Goal: Task Accomplishment & Management: Use online tool/utility

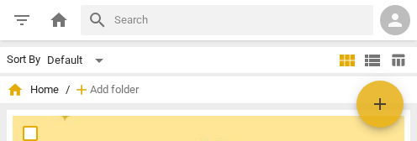
click at [134, 79] on div "home Home / add Add folder" at bounding box center [208, 89] width 403 height 27
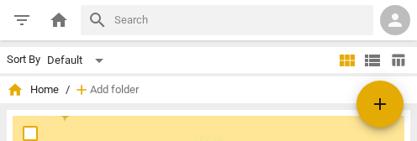
click at [378, 104] on span "add" at bounding box center [380, 104] width 20 height 20
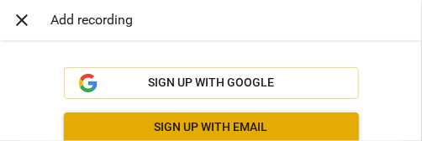
click at [105, 19] on h3 "Add recording" at bounding box center [225, 20] width 351 height 16
click at [30, 24] on span "close" at bounding box center [22, 20] width 20 height 20
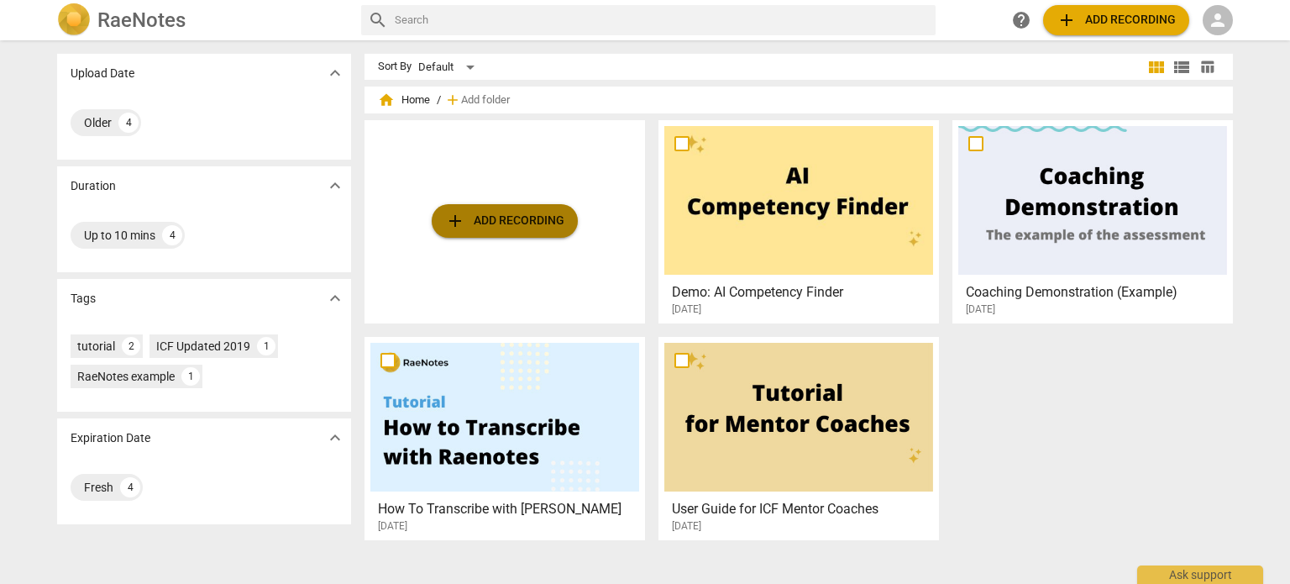
click at [501, 222] on span "add Add recording" at bounding box center [504, 221] width 119 height 20
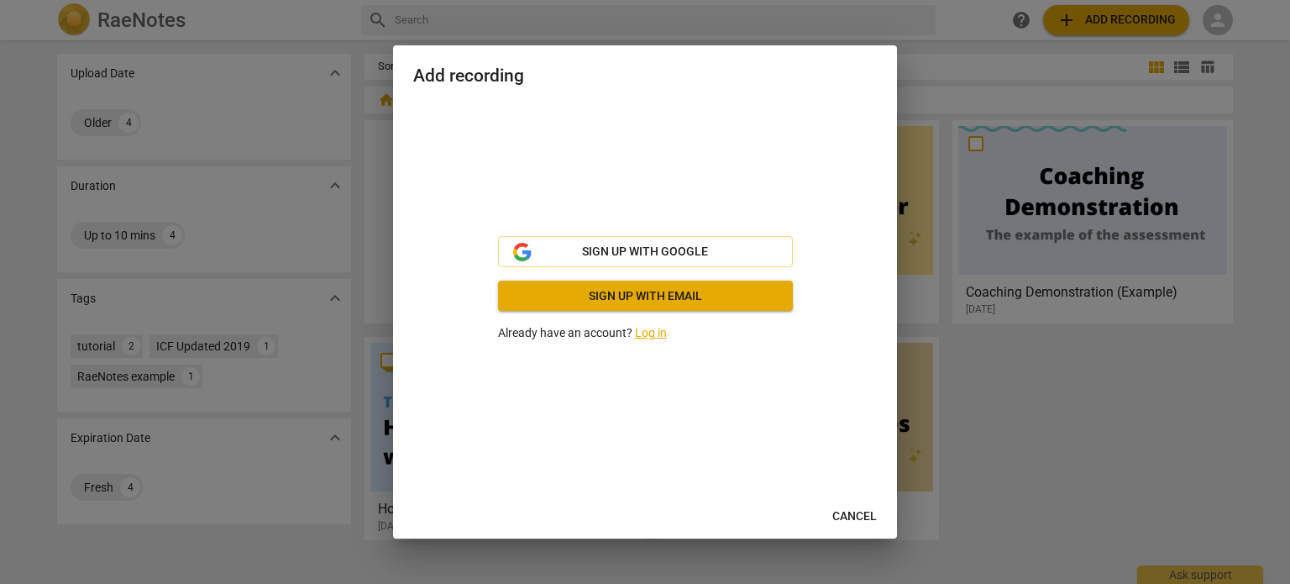
click at [658, 341] on p "Already have an account? Log in" at bounding box center [645, 333] width 295 height 18
click at [650, 330] on link "Log in" at bounding box center [651, 332] width 32 height 13
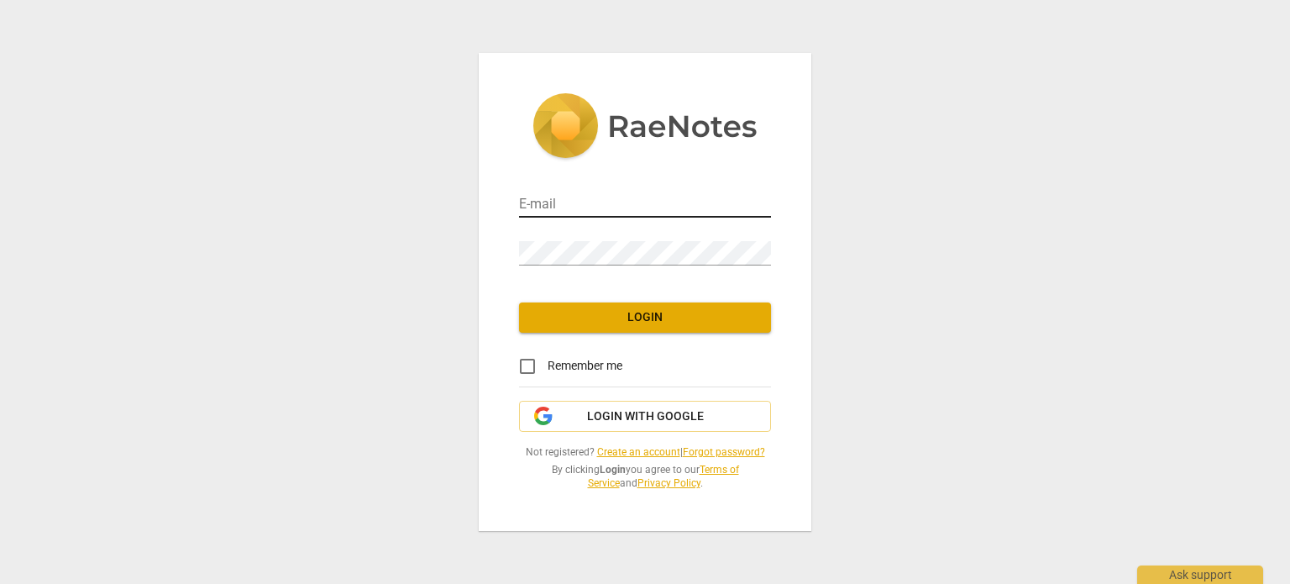
click at [648, 194] on input "email" at bounding box center [645, 205] width 252 height 24
type input "[EMAIL_ADDRESS][DOMAIN_NAME]"
click at [528, 369] on input "Remember me" at bounding box center [527, 366] width 40 height 40
checkbox input "true"
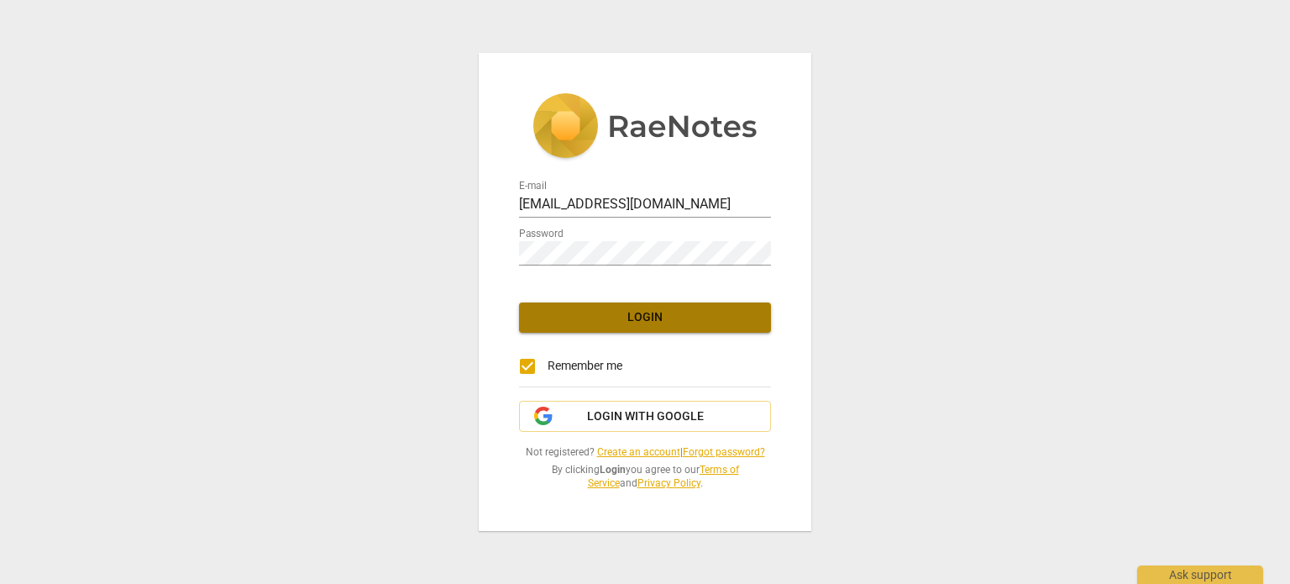
click at [705, 318] on span "Login" at bounding box center [645, 317] width 225 height 17
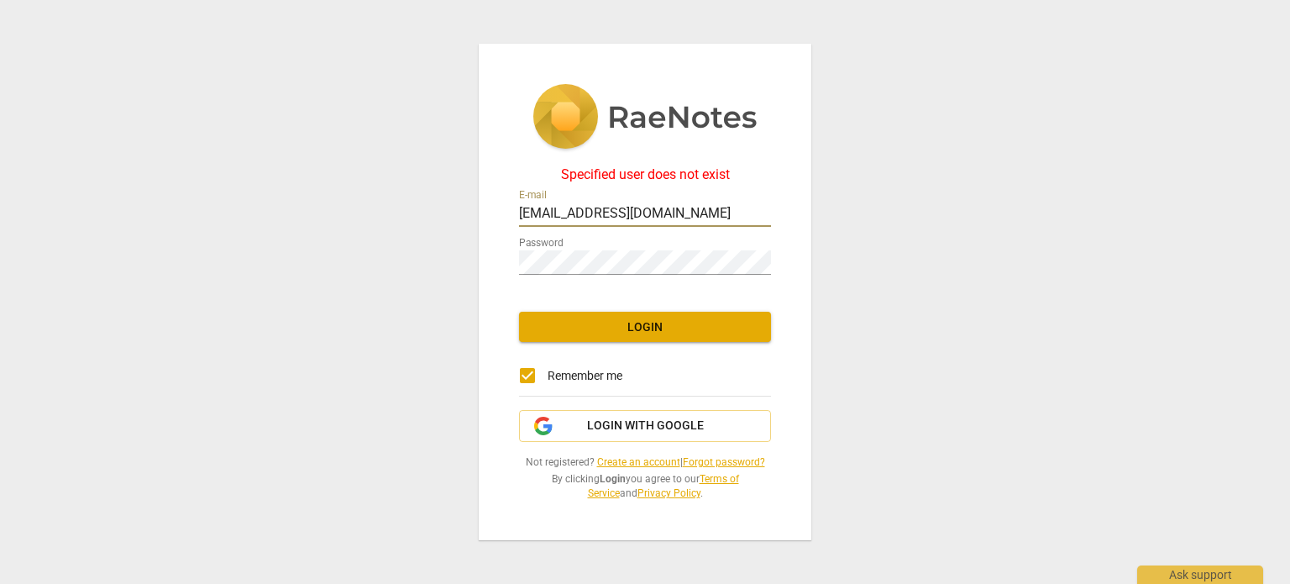
drag, startPoint x: 689, startPoint y: 212, endPoint x: 443, endPoint y: 223, distance: 246.4
click at [443, 223] on div "Specified user does not exist E-mail kerryashannon@gmail.com Password Login Rem…" at bounding box center [645, 292] width 1290 height 584
type input "dal527888@utdallas.edu"
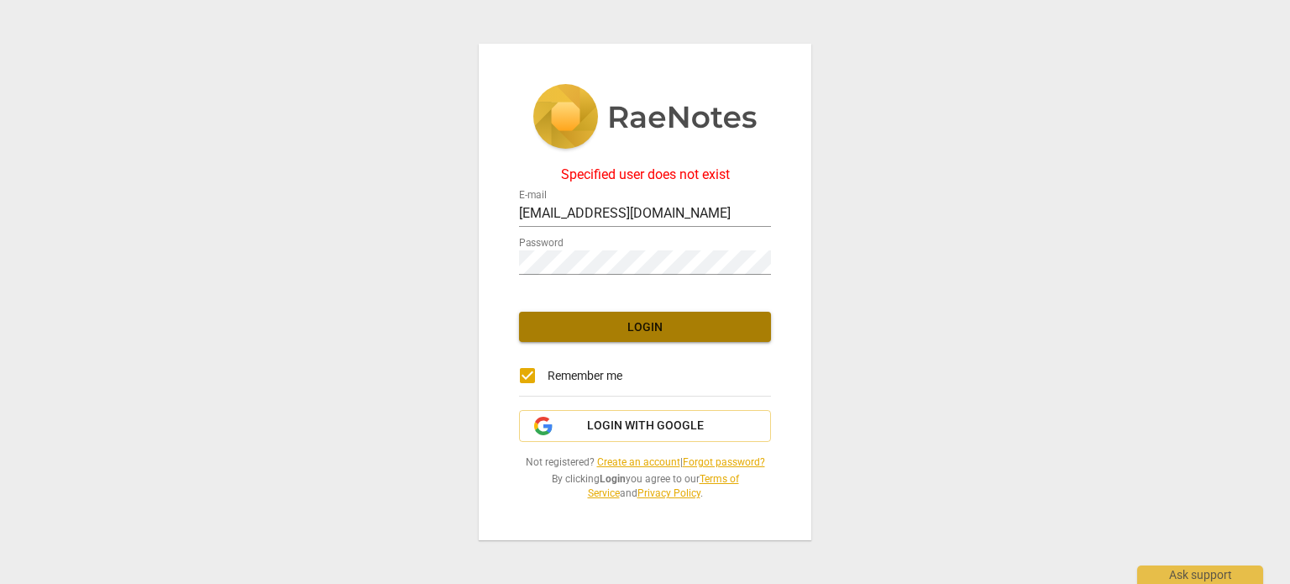
click at [638, 334] on span "Login" at bounding box center [645, 327] width 225 height 17
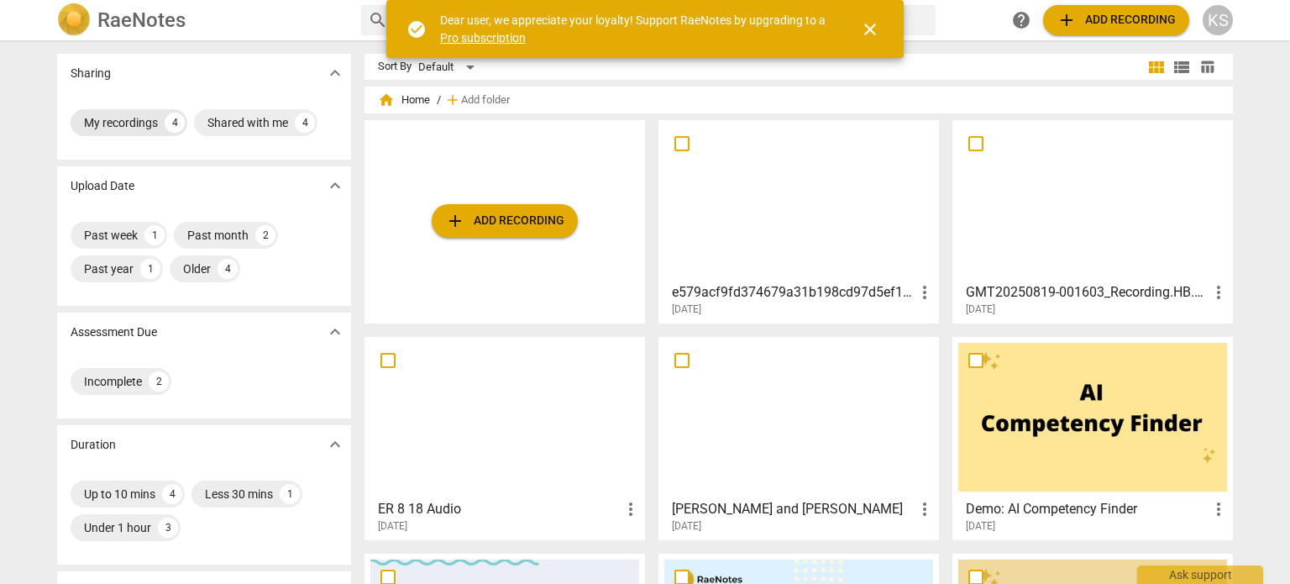
click at [135, 115] on div "My recordings" at bounding box center [121, 122] width 74 height 17
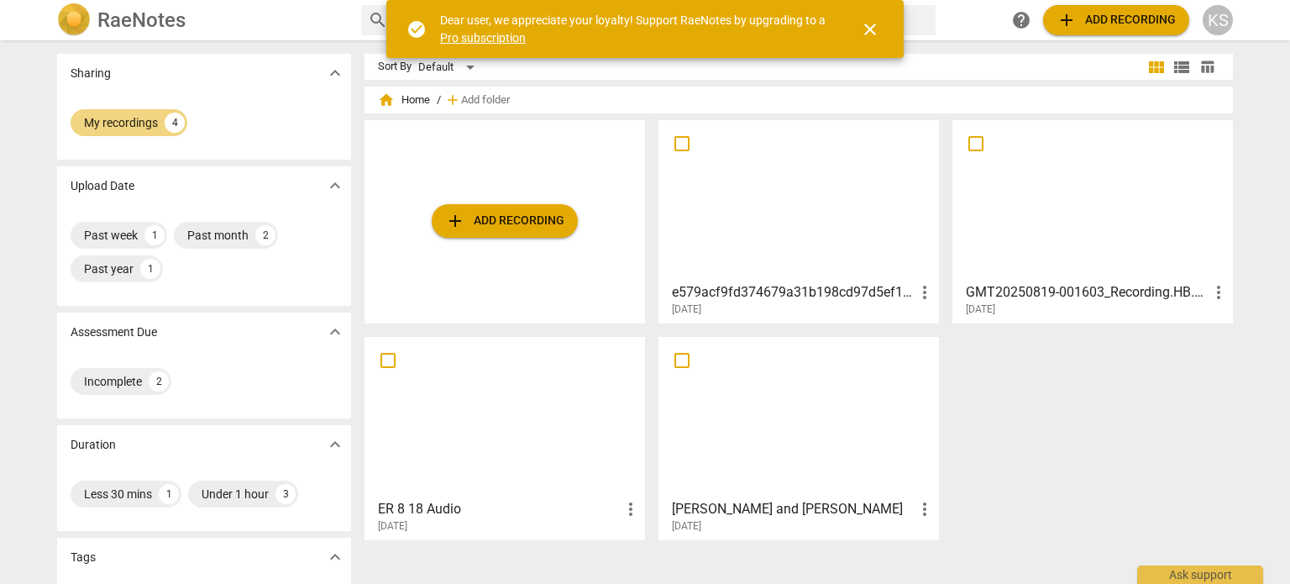
drag, startPoint x: 752, startPoint y: 425, endPoint x: 1069, endPoint y: 409, distance: 317.1
click at [1069, 409] on div "add Add recording e579acf9fd374679a31b198cd97d5ef1-browser more_vert 2025-09-10…" at bounding box center [806, 336] width 882 height 433
click at [754, 230] on div at bounding box center [798, 200] width 269 height 149
drag, startPoint x: 795, startPoint y: 247, endPoint x: 1097, endPoint y: 216, distance: 304.0
click at [1097, 216] on div at bounding box center [1093, 200] width 269 height 149
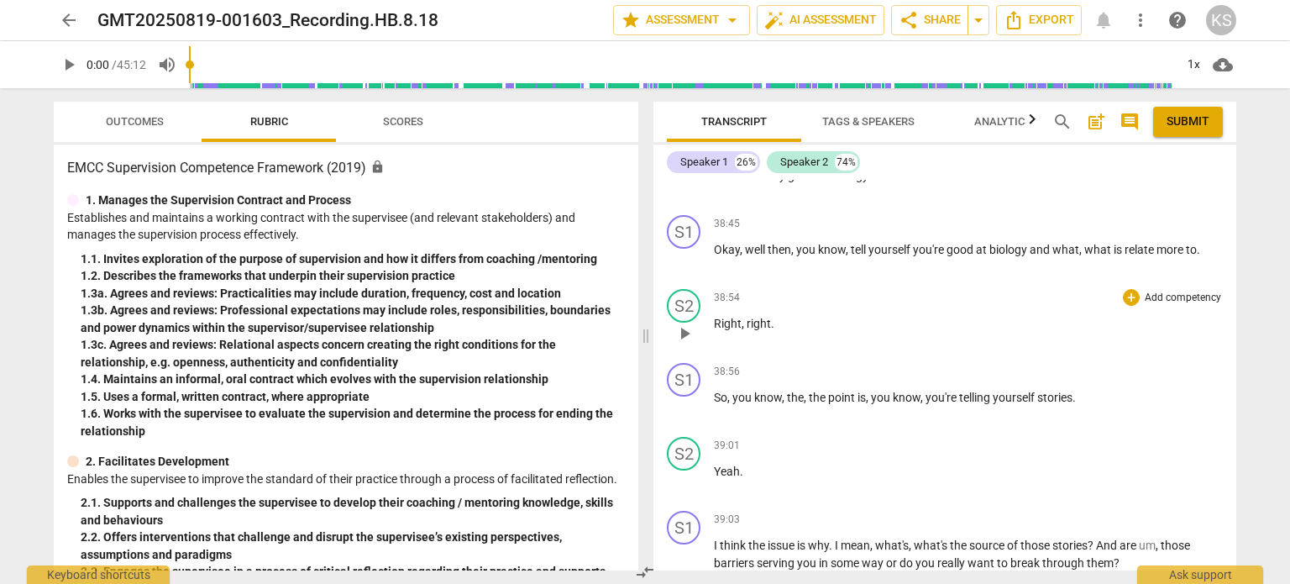
scroll to position [9331, 0]
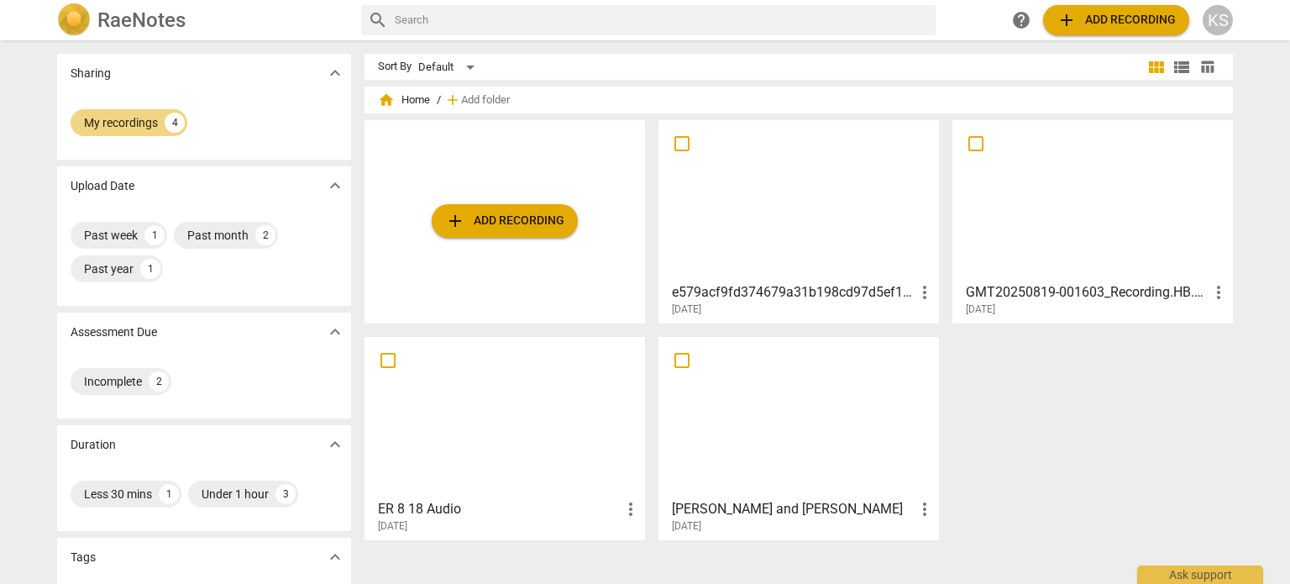
drag, startPoint x: 479, startPoint y: 410, endPoint x: 1005, endPoint y: 408, distance: 525.9
click at [1005, 408] on div "add Add recording e579acf9fd374679a31b198cd97d5ef1-browser more_vert 2025-09-10…" at bounding box center [806, 336] width 882 height 433
click at [510, 221] on span "add Add recording" at bounding box center [504, 221] width 119 height 20
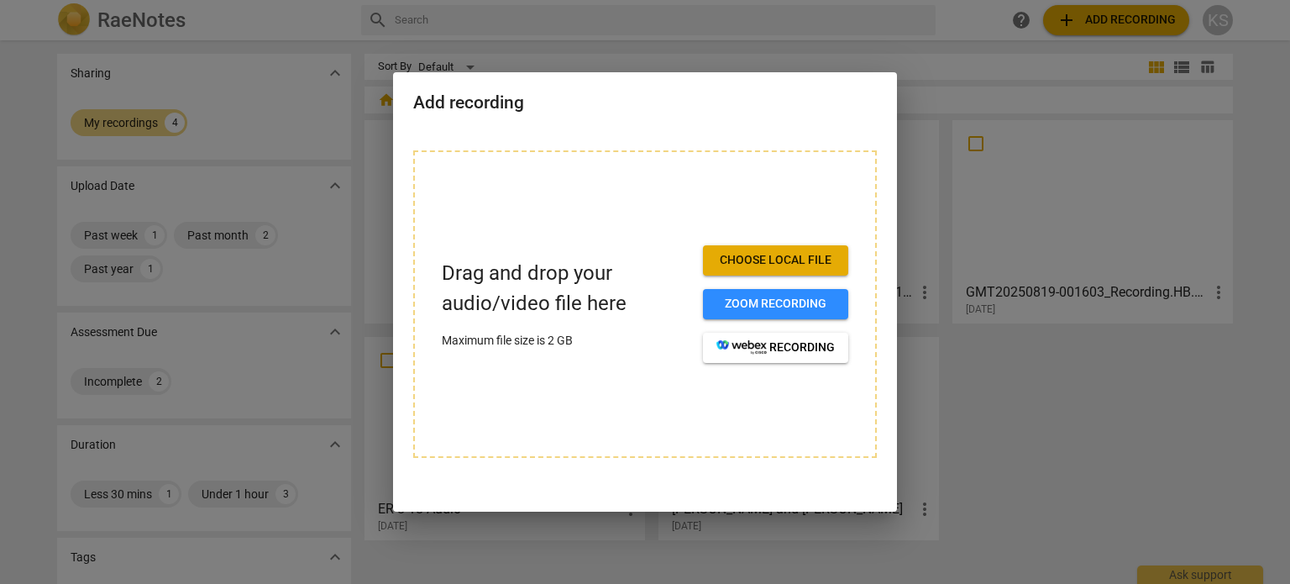
click at [806, 261] on span "Choose local file" at bounding box center [776, 260] width 118 height 17
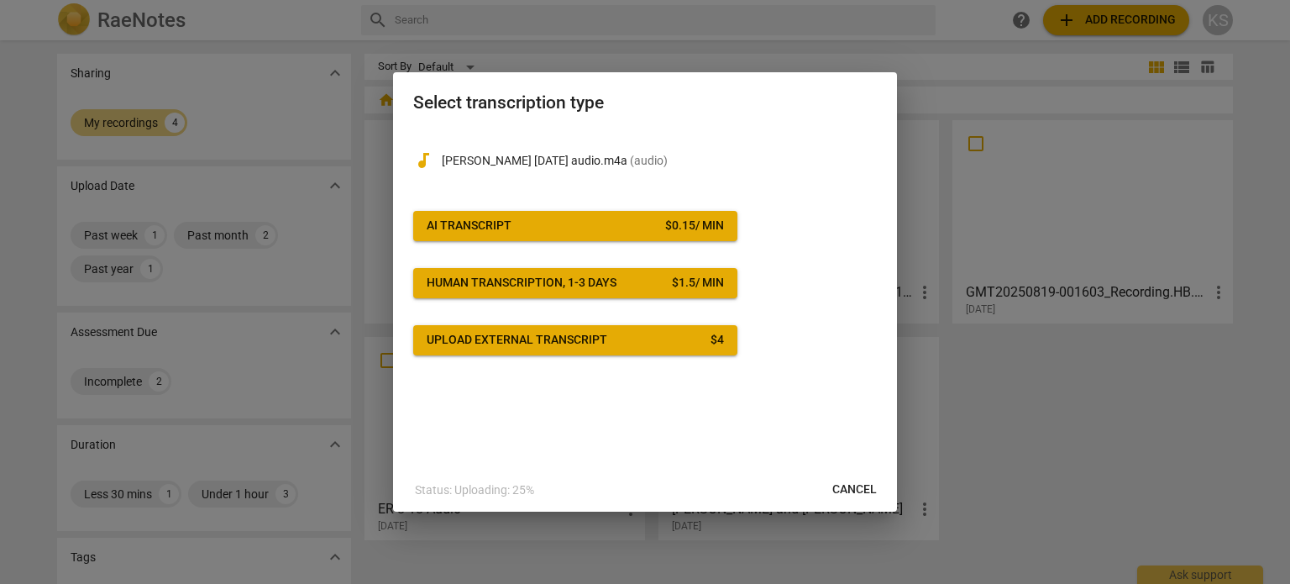
click at [655, 338] on span "Upload external transcript $ 4" at bounding box center [575, 340] width 297 height 17
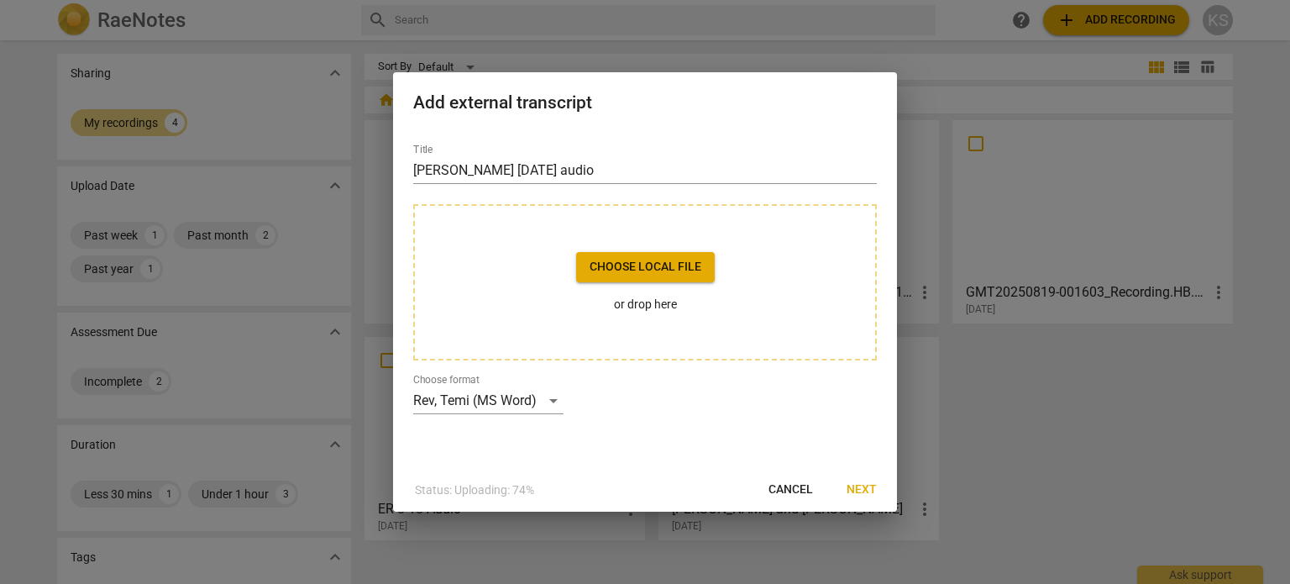
click at [867, 491] on span "Next" at bounding box center [862, 489] width 30 height 17
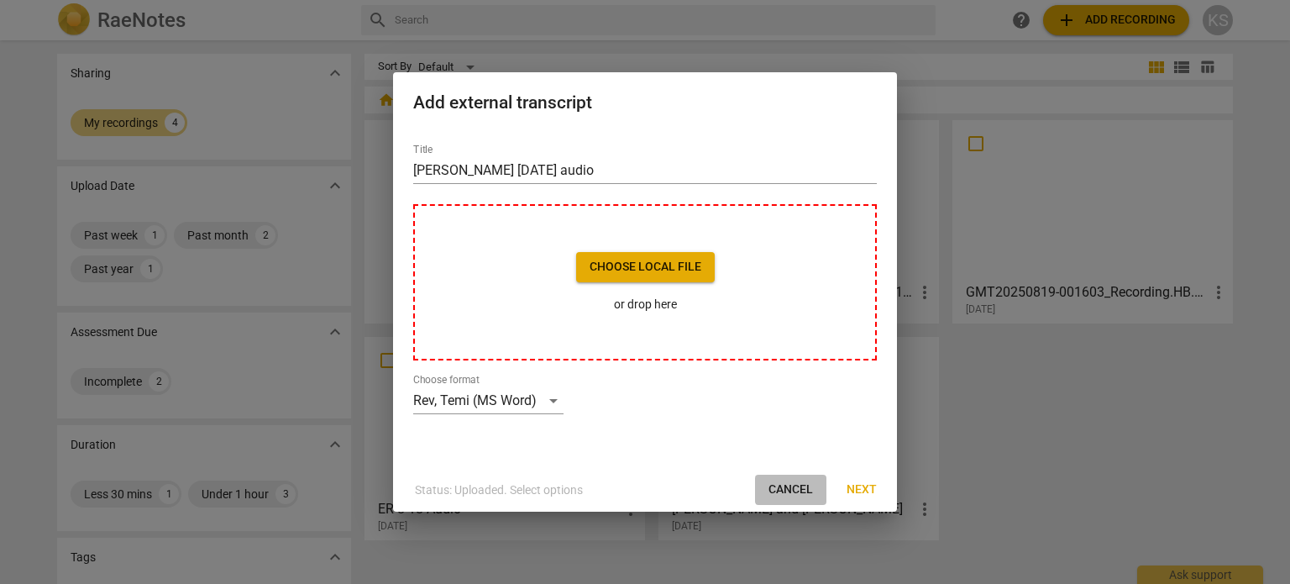
drag, startPoint x: 783, startPoint y: 491, endPoint x: 716, endPoint y: 58, distance: 438.6
click at [783, 491] on span "Cancel" at bounding box center [791, 489] width 45 height 17
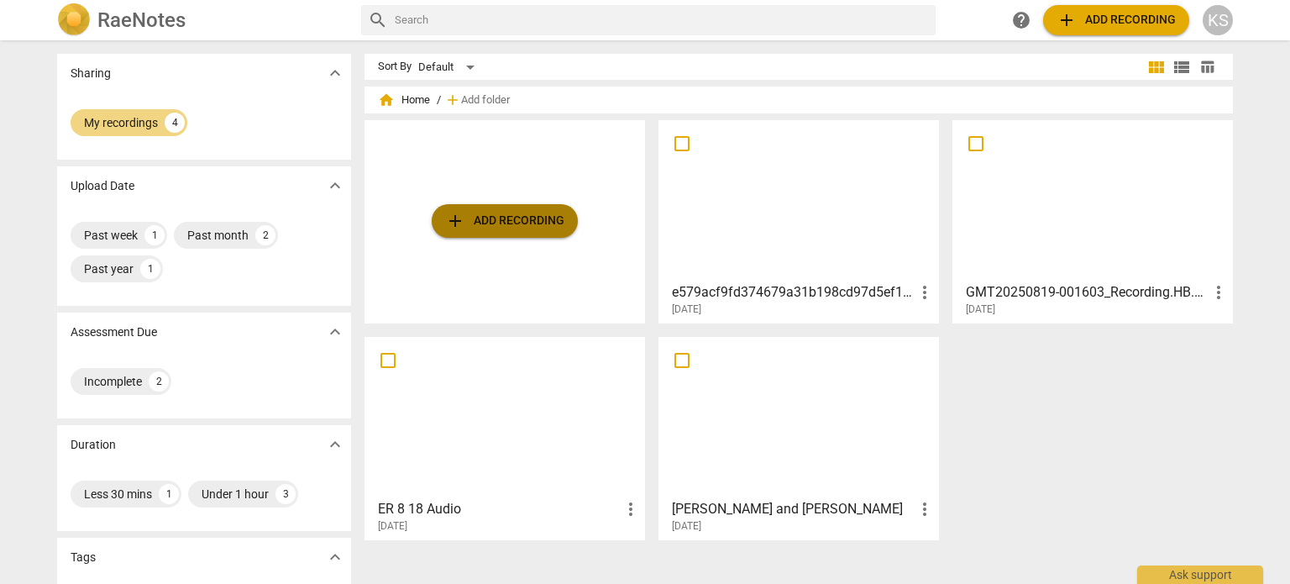
click at [497, 214] on span "add Add recording" at bounding box center [504, 221] width 119 height 20
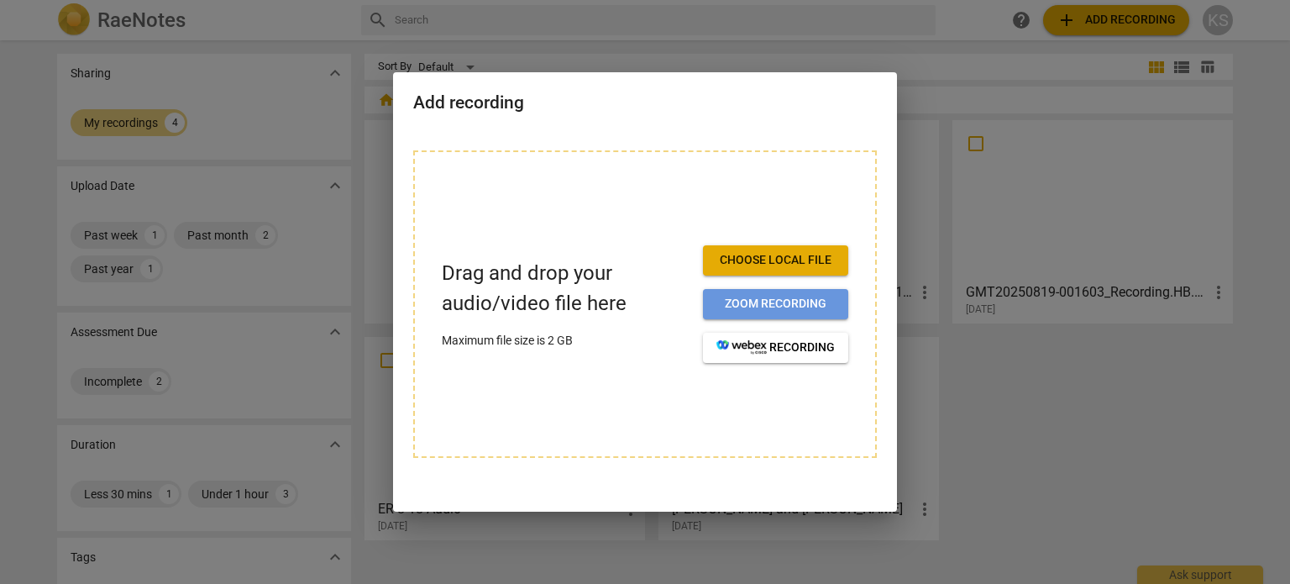
click at [745, 308] on span "Zoom recording" at bounding box center [776, 304] width 118 height 17
